Goal: Task Accomplishment & Management: Manage account settings

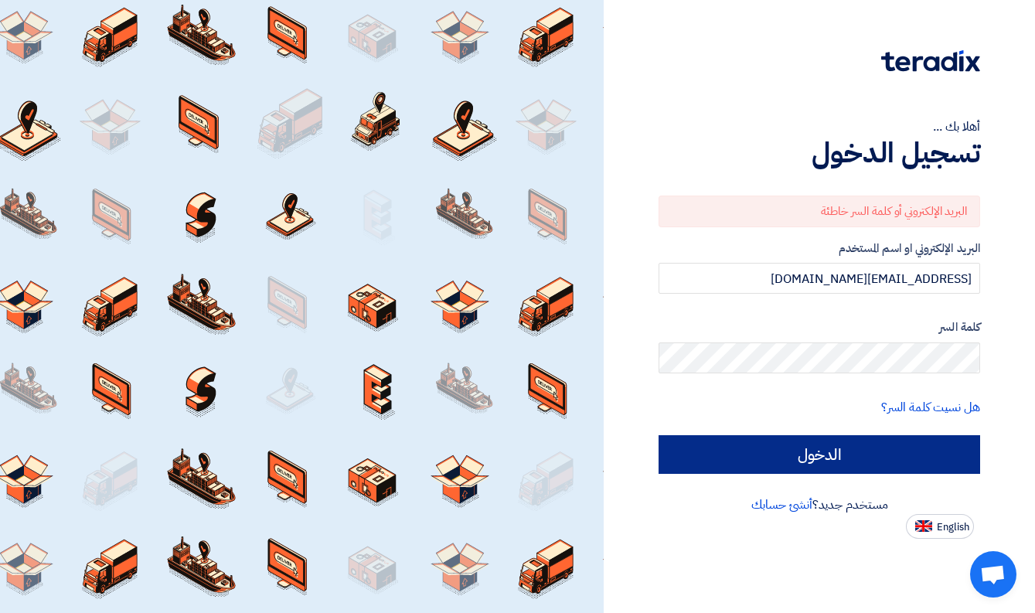
click at [831, 449] on input "الدخول" at bounding box center [820, 454] width 322 height 39
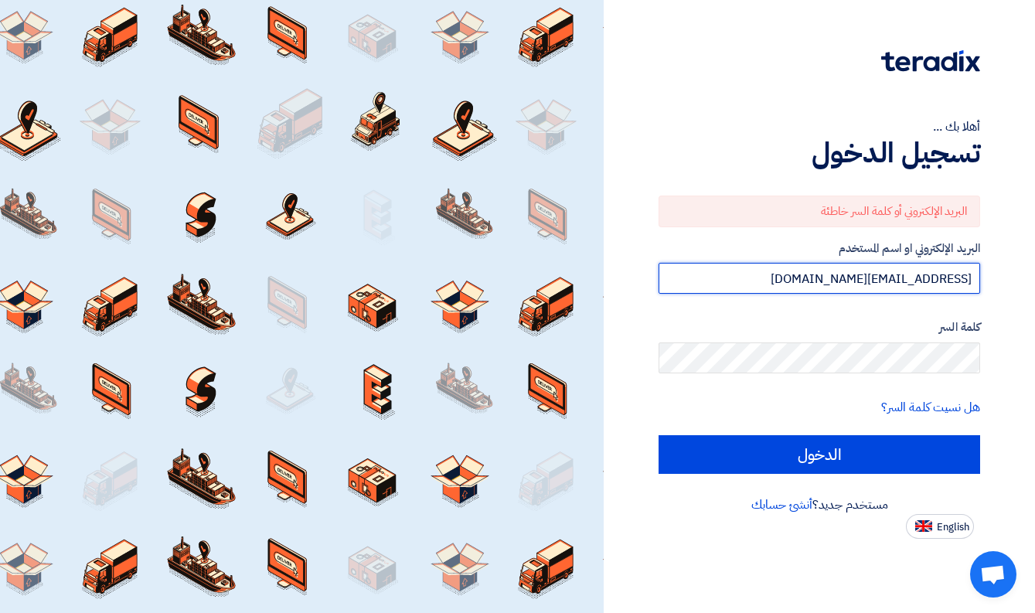
click at [823, 276] on input "[EMAIL_ADDRESS][DOMAIN_NAME]" at bounding box center [820, 278] width 322 height 31
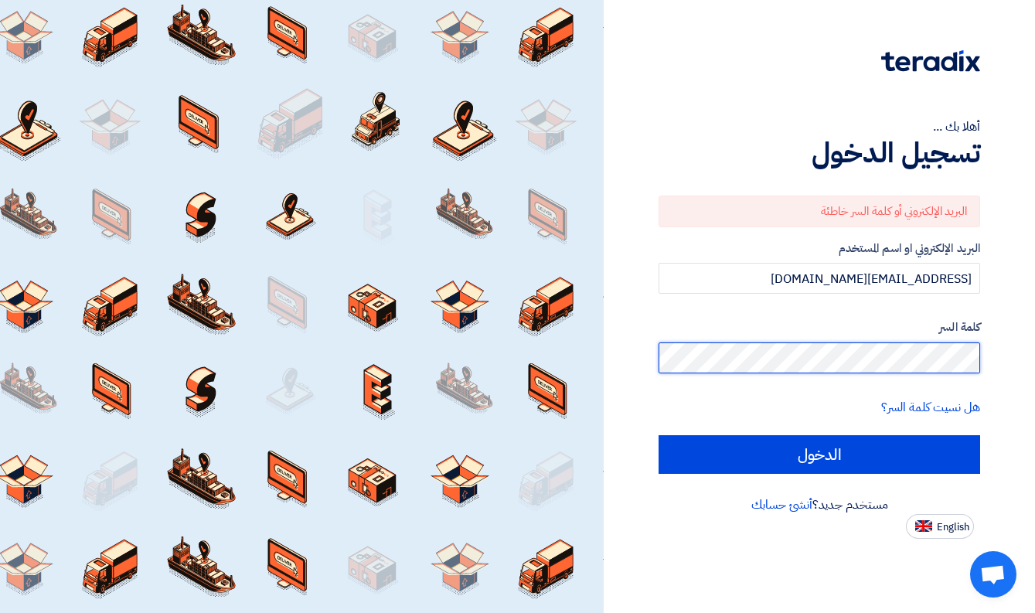
click at [1035, 346] on html "أهلا بك ... تسجيل الدخول البريد الإلكتروني أو كلمة السر خاطئة البريد الإلكتروني…" at bounding box center [517, 306] width 1035 height 613
click at [820, 453] on input "الدخول" at bounding box center [820, 454] width 322 height 39
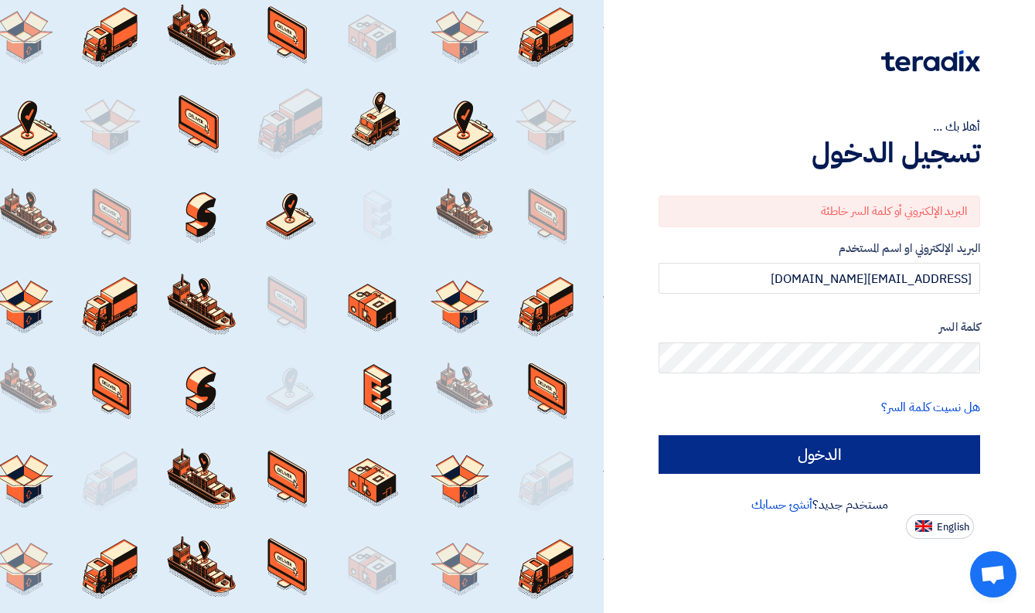
click at [940, 452] on input "الدخول" at bounding box center [820, 454] width 322 height 39
click at [870, 445] on input "الدخول" at bounding box center [820, 454] width 322 height 39
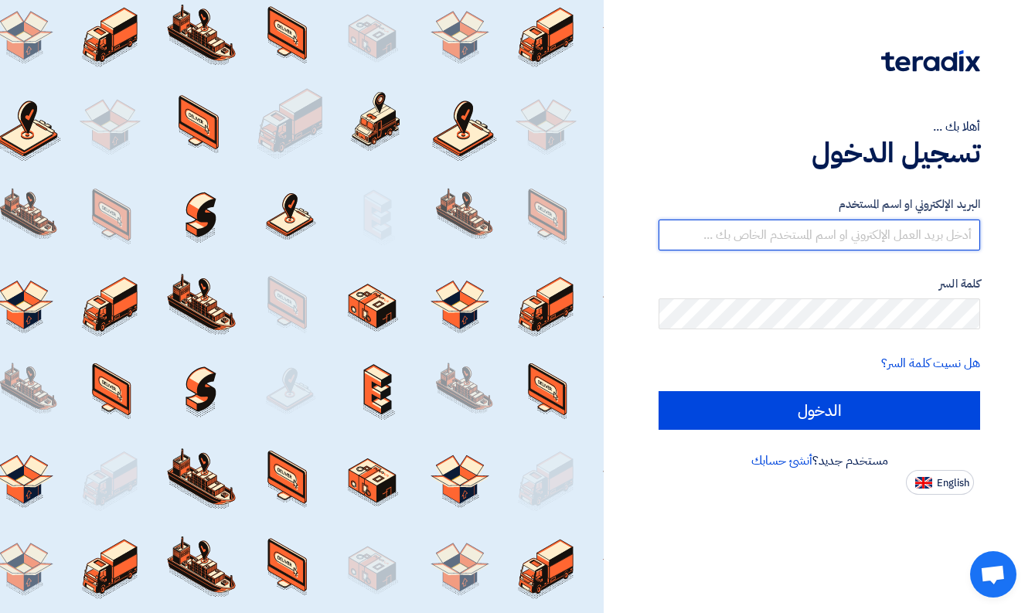
type input "[EMAIL_ADDRESS][DOMAIN_NAME]"
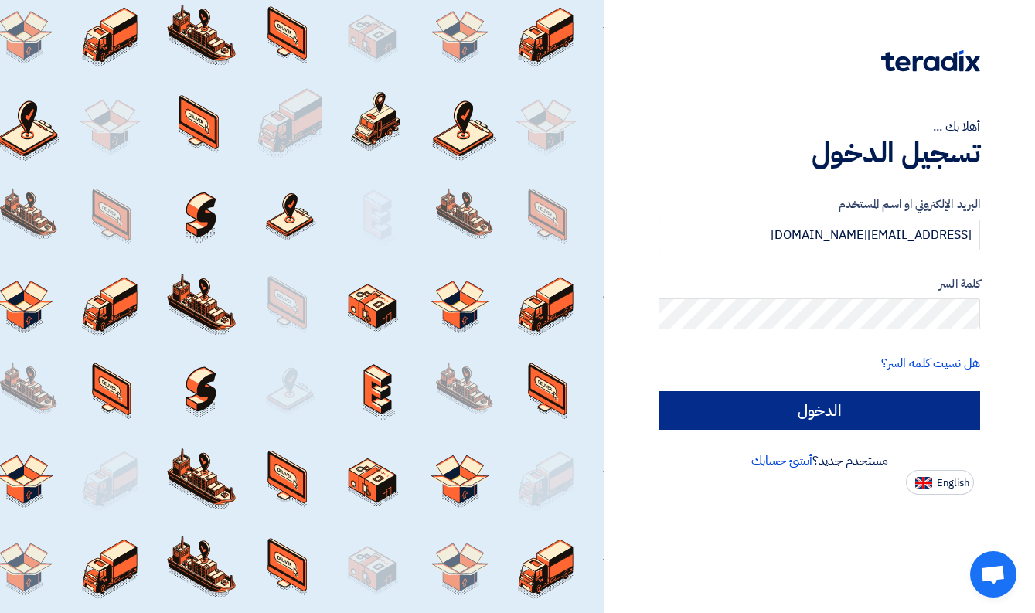
click at [837, 410] on input "الدخول" at bounding box center [820, 410] width 322 height 39
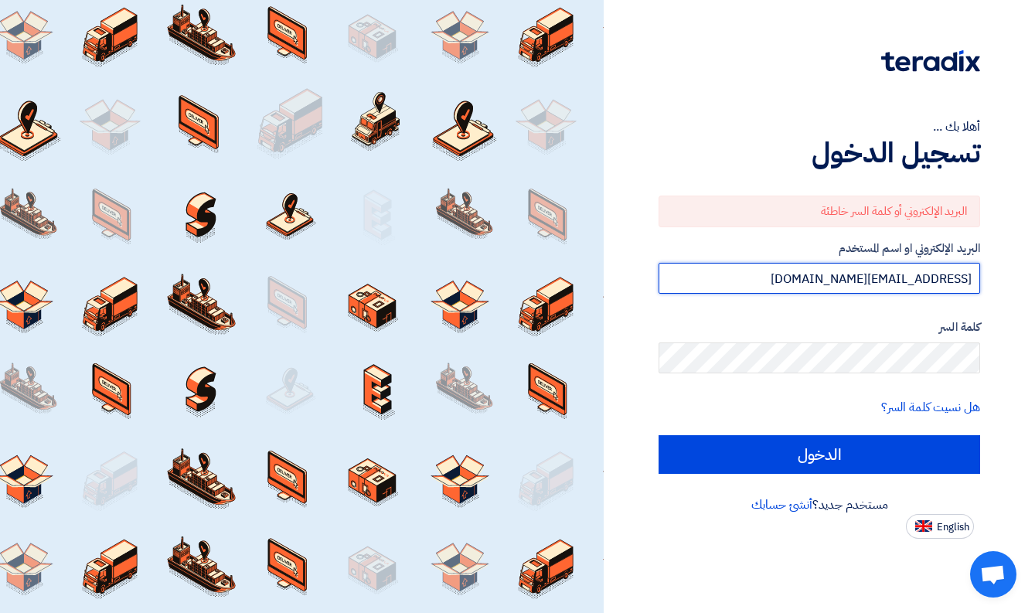
click at [824, 279] on input "[EMAIL_ADDRESS][DOMAIN_NAME]" at bounding box center [820, 278] width 322 height 31
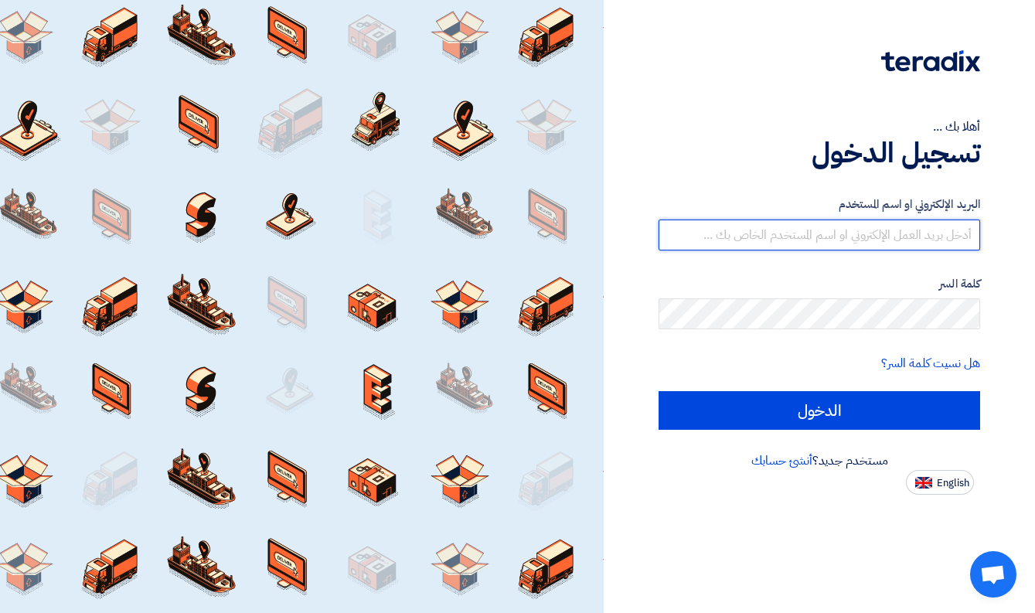
type input "[EMAIL_ADDRESS][DOMAIN_NAME]"
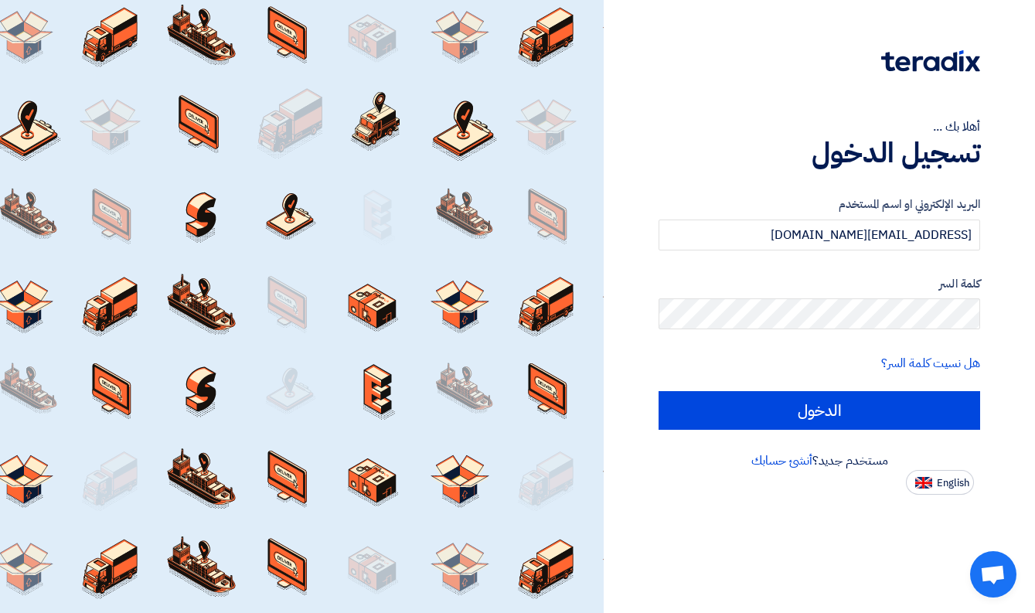
click at [718, 372] on div "هل نسيت كلمة السر؟" at bounding box center [820, 363] width 322 height 19
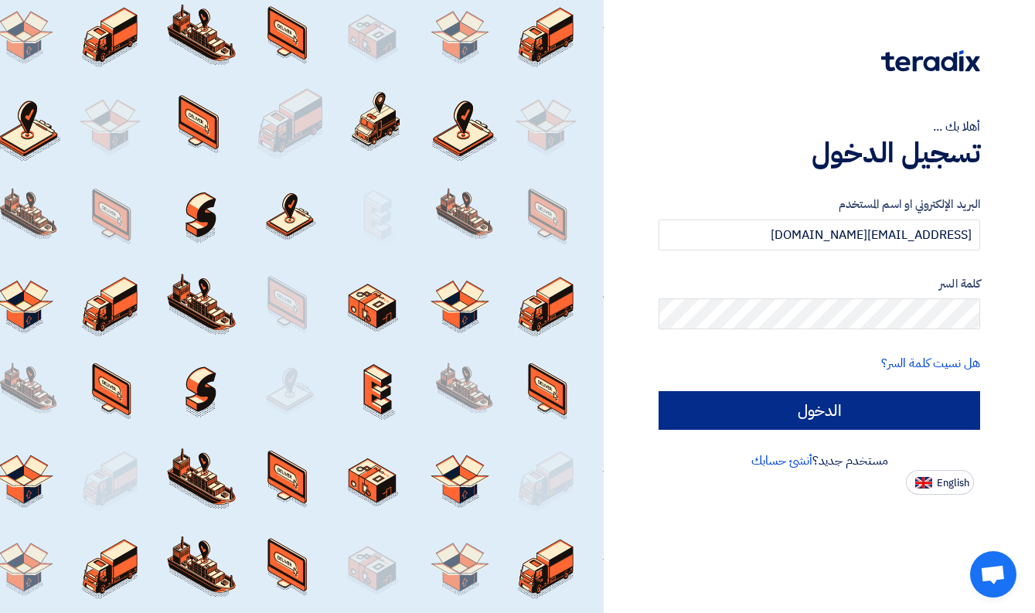
click at [732, 414] on input "الدخول" at bounding box center [820, 410] width 322 height 39
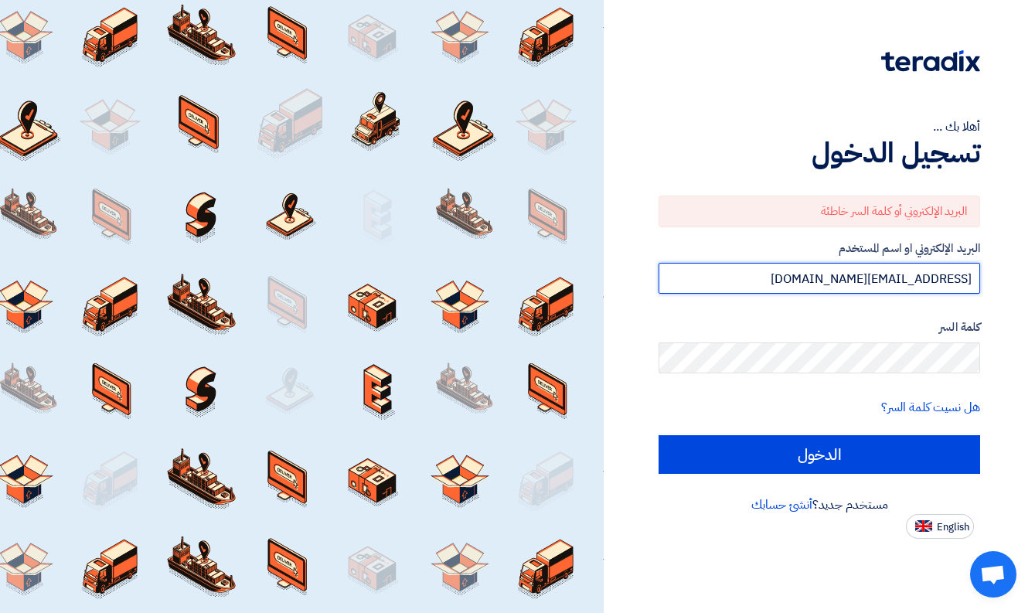
click at [859, 271] on input "[EMAIL_ADDRESS][DOMAIN_NAME]" at bounding box center [820, 278] width 322 height 31
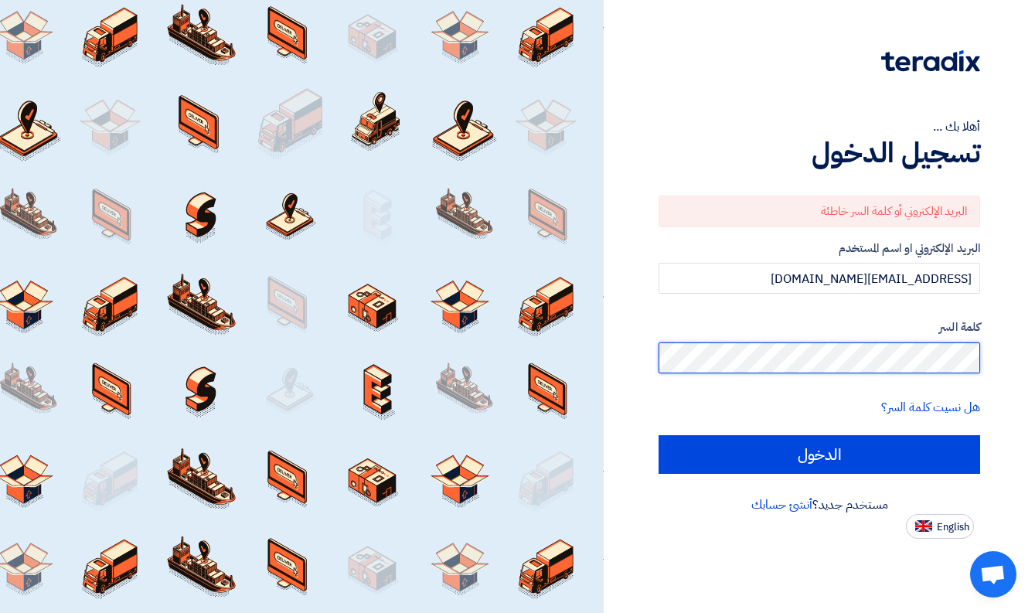
click at [1035, 359] on html "أهلا بك ... تسجيل الدخول البريد الإلكتروني أو كلمة السر خاطئة البريد الإلكتروني…" at bounding box center [517, 306] width 1035 height 613
click at [820, 453] on input "الدخول" at bounding box center [820, 454] width 322 height 39
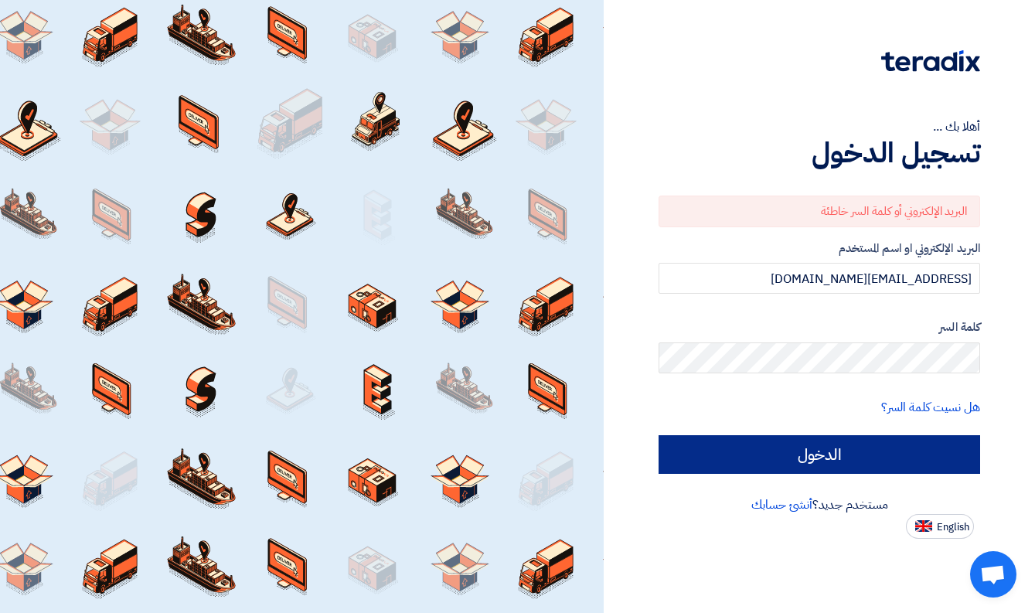
click at [923, 467] on input "الدخول" at bounding box center [820, 454] width 322 height 39
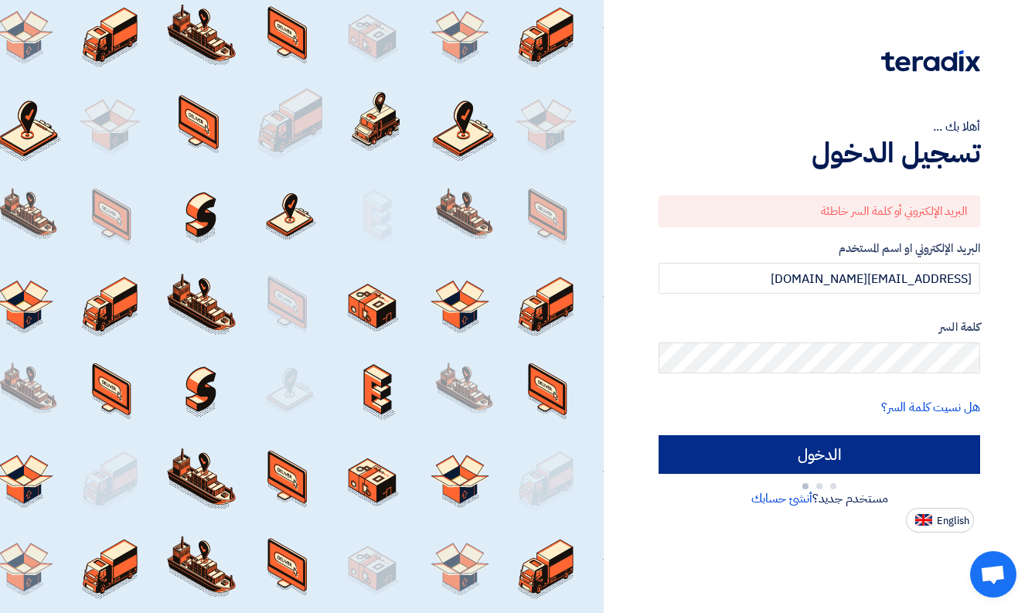
click at [923, 467] on input "الدخول" at bounding box center [820, 454] width 322 height 39
